Goal: Check status: Check status

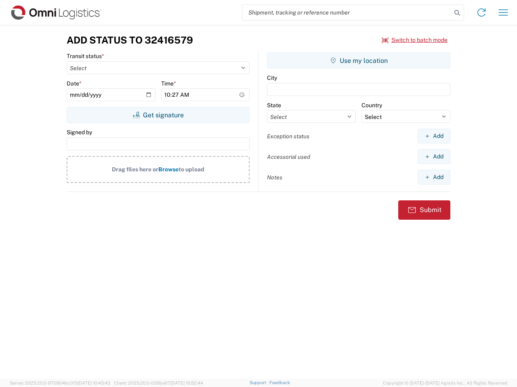
click at [347, 13] on input "search" at bounding box center [346, 12] width 209 height 15
click at [457, 13] on icon at bounding box center [456, 12] width 11 height 11
click at [481, 13] on icon at bounding box center [481, 12] width 13 height 13
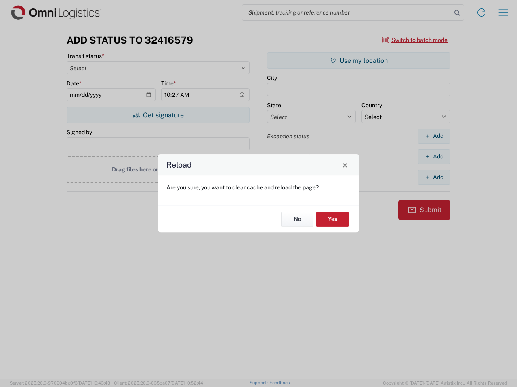
click at [503, 13] on div "Reload Are you sure, you want to clear cache and reload the page? No Yes" at bounding box center [258, 193] width 517 height 387
click at [414, 40] on div "Reload Are you sure, you want to clear cache and reload the page? No Yes" at bounding box center [258, 193] width 517 height 387
click at [158, 115] on div "Reload Are you sure, you want to clear cache and reload the page? No Yes" at bounding box center [258, 193] width 517 height 387
click at [358, 61] on div "Reload Are you sure, you want to clear cache and reload the page? No Yes" at bounding box center [258, 193] width 517 height 387
click at [433, 136] on div "Reload Are you sure, you want to clear cache and reload the page? No Yes" at bounding box center [258, 193] width 517 height 387
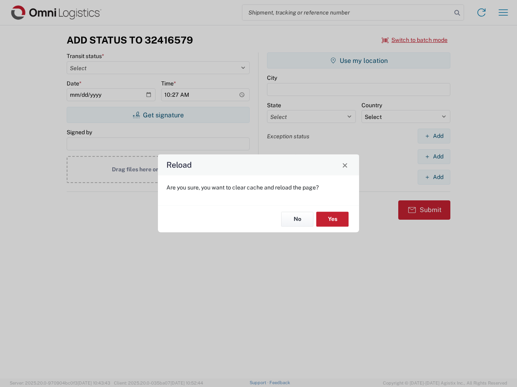
click at [433, 157] on div "Reload Are you sure, you want to clear cache and reload the page? No Yes" at bounding box center [258, 193] width 517 height 387
click at [433, 177] on div "Reload Are you sure, you want to clear cache and reload the page? No Yes" at bounding box center [258, 193] width 517 height 387
